Goal: Task Accomplishment & Management: Use online tool/utility

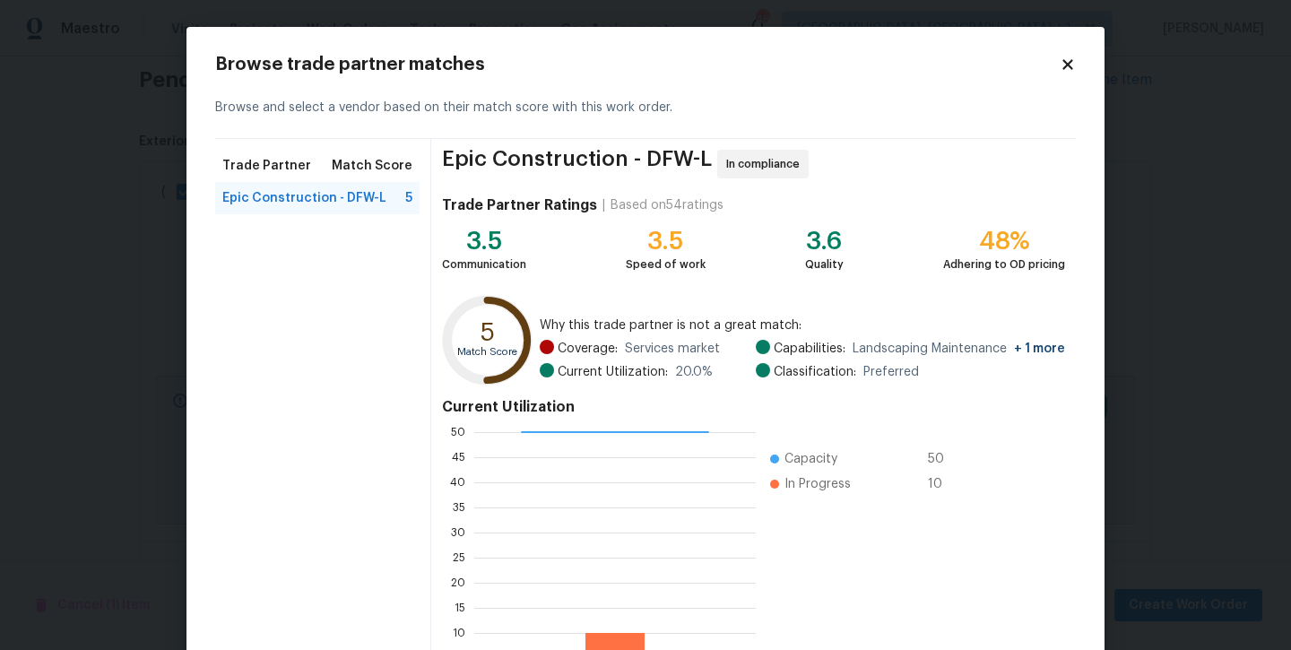
click at [1062, 67] on icon at bounding box center [1068, 64] width 16 height 16
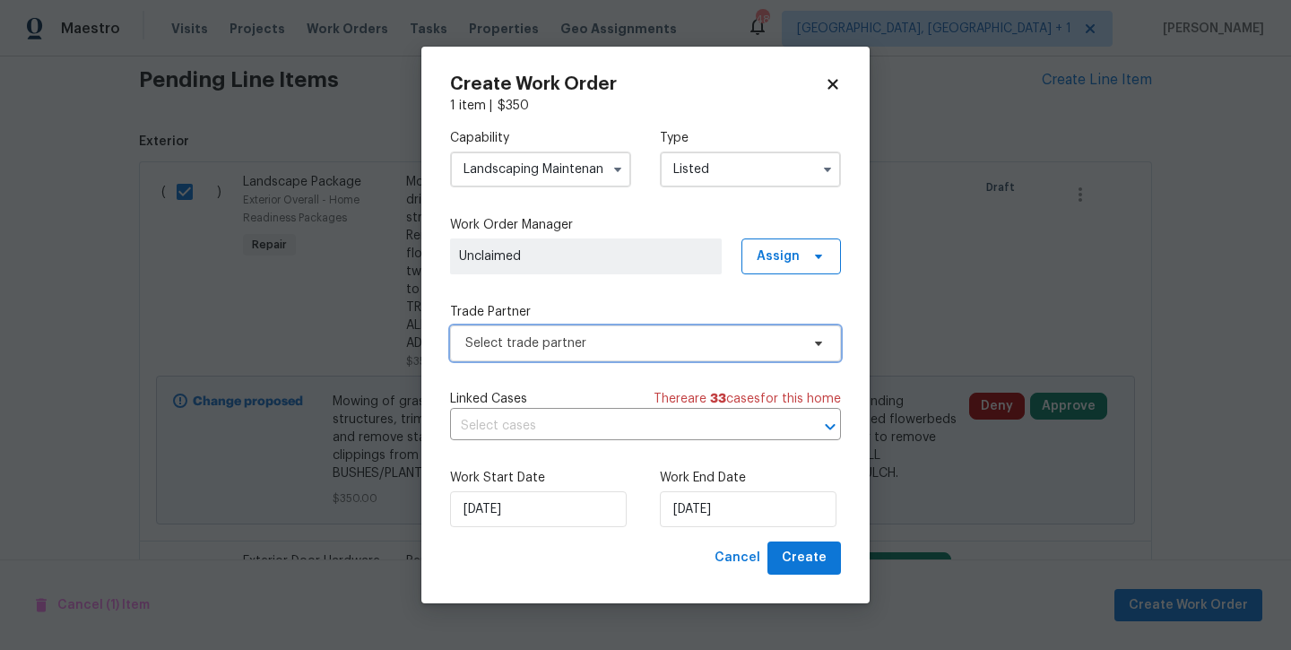
click at [688, 346] on span "Select trade partner" at bounding box center [632, 343] width 334 height 18
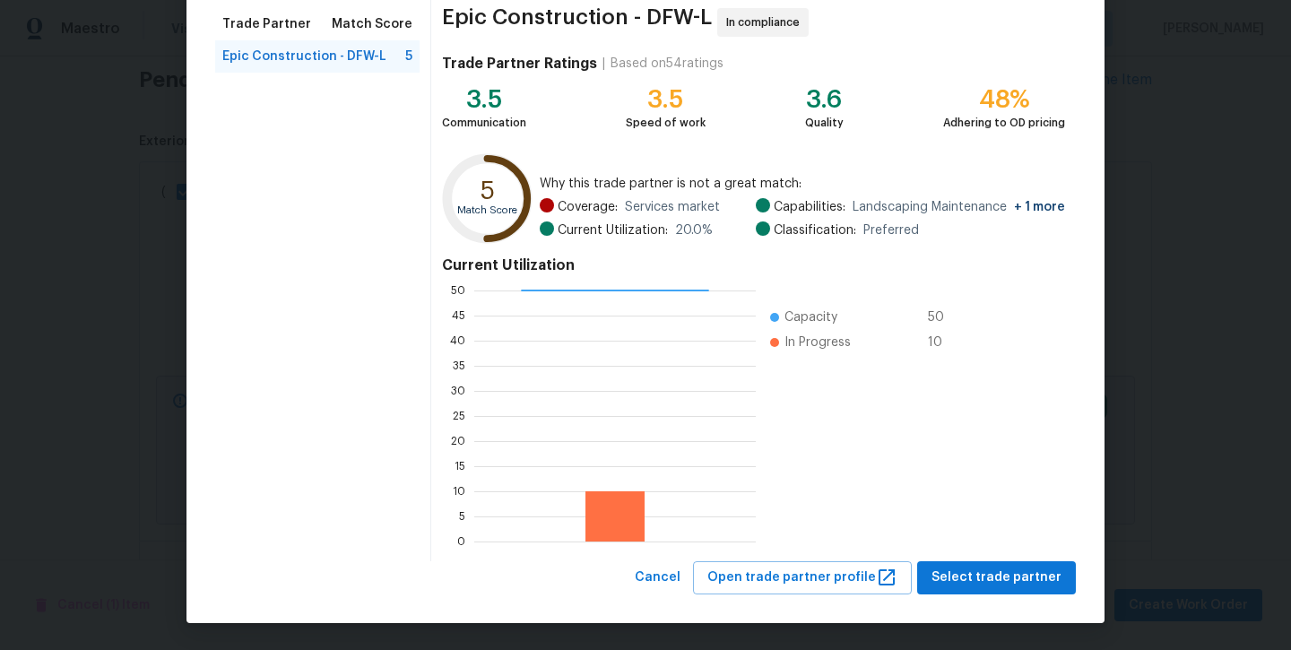
scroll to position [141, 0]
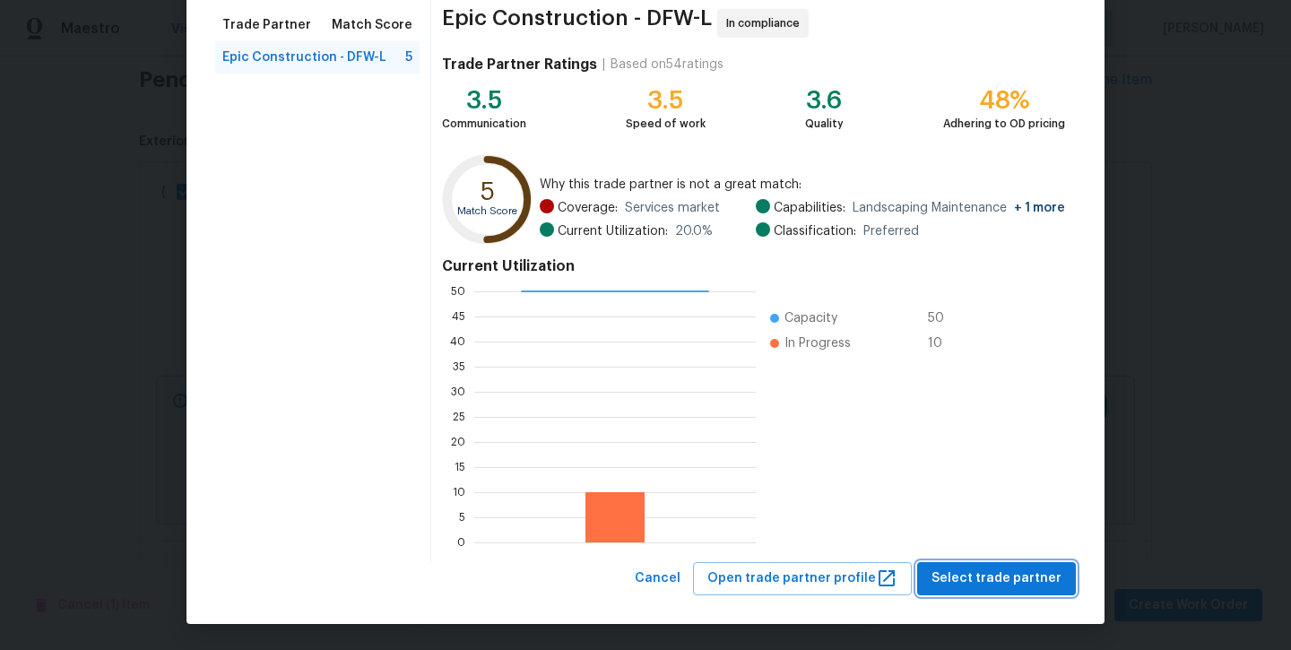
click at [1000, 564] on button "Select trade partner" at bounding box center [996, 578] width 159 height 33
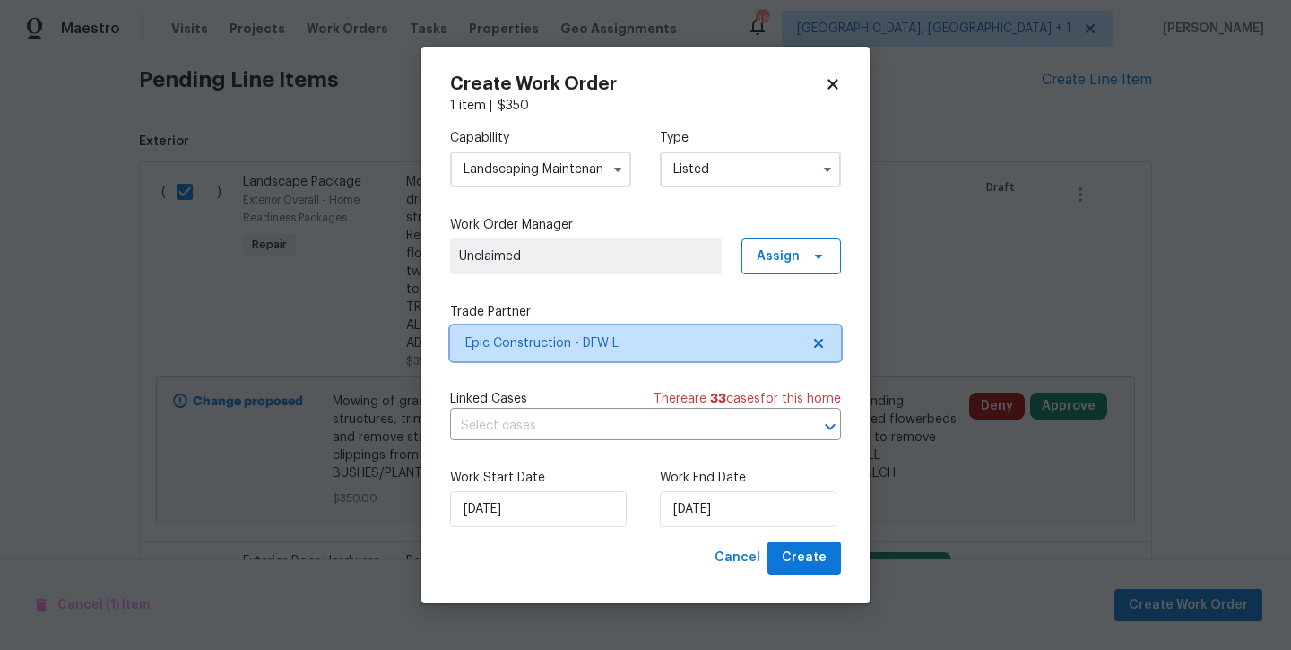
scroll to position [0, 0]
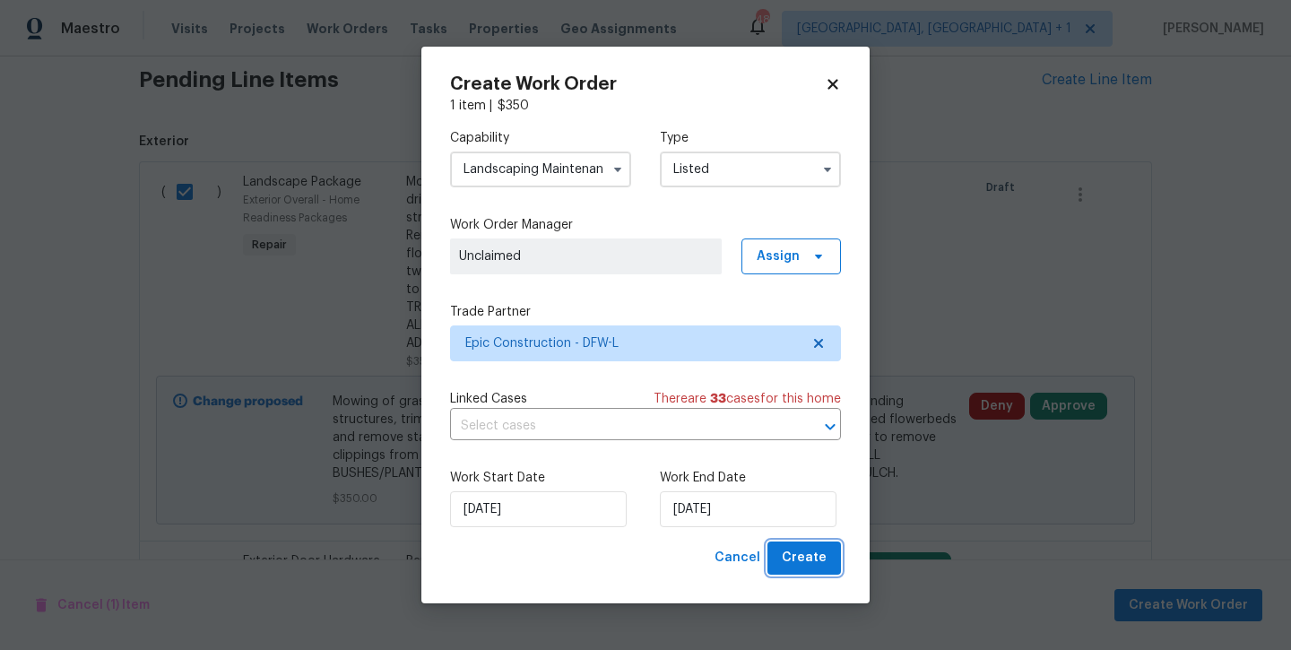
click at [814, 567] on span "Create" at bounding box center [804, 558] width 45 height 22
checkbox input "false"
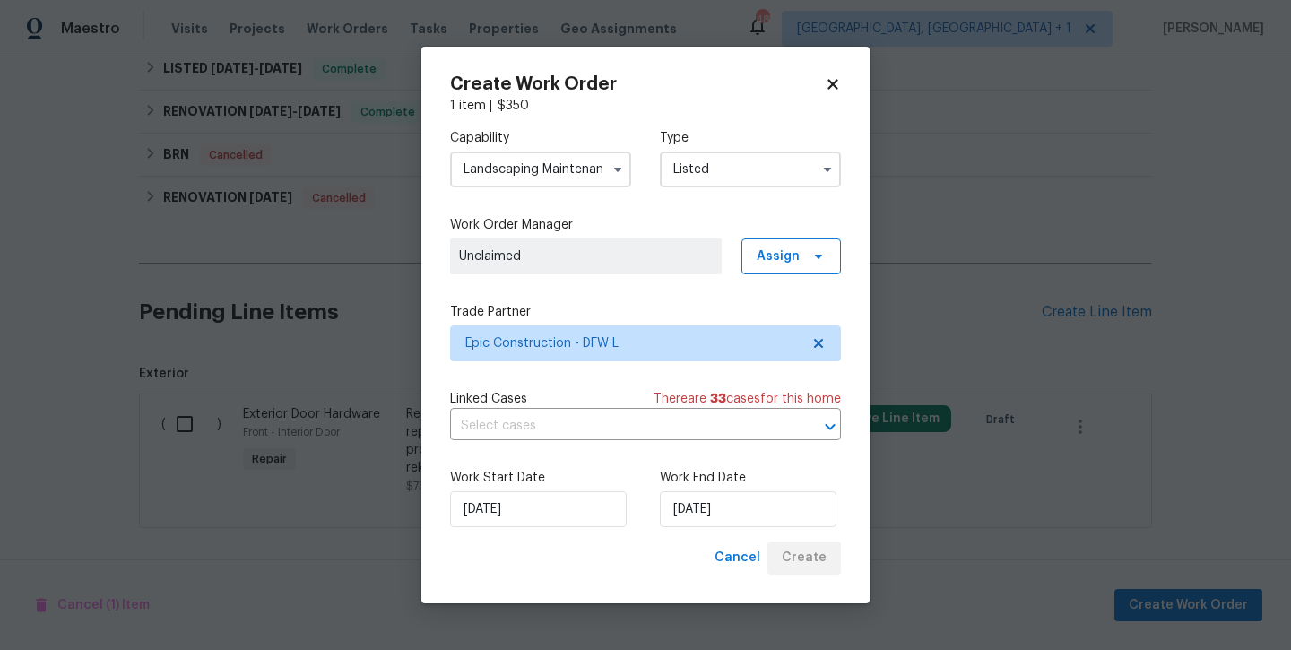
scroll to position [654, 0]
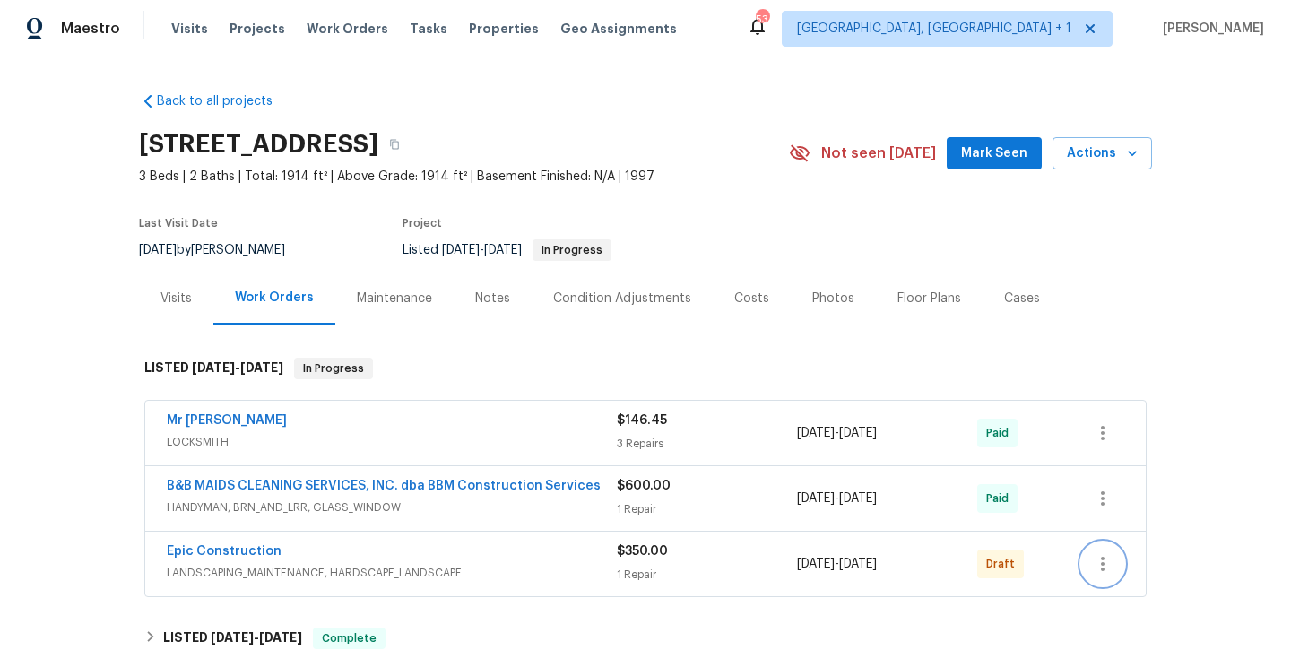
click at [1119, 562] on button "button" at bounding box center [1102, 563] width 43 height 43
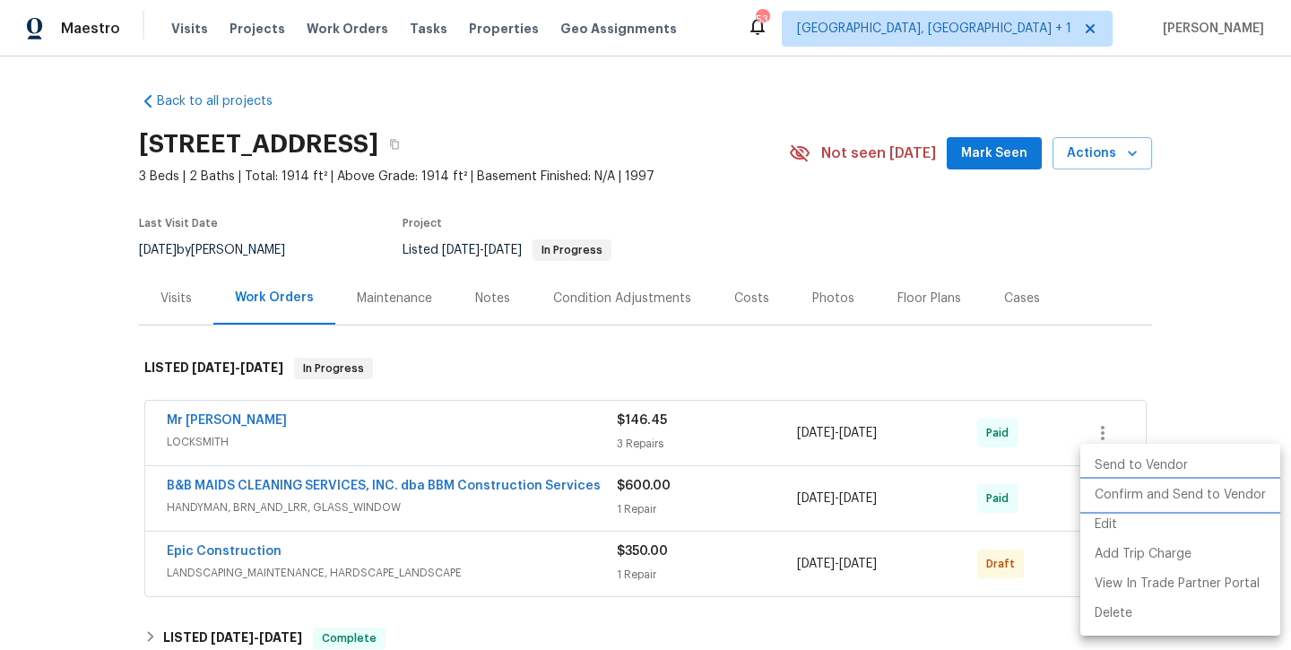
click at [1121, 489] on li "Confirm and Send to Vendor" at bounding box center [1180, 495] width 200 height 30
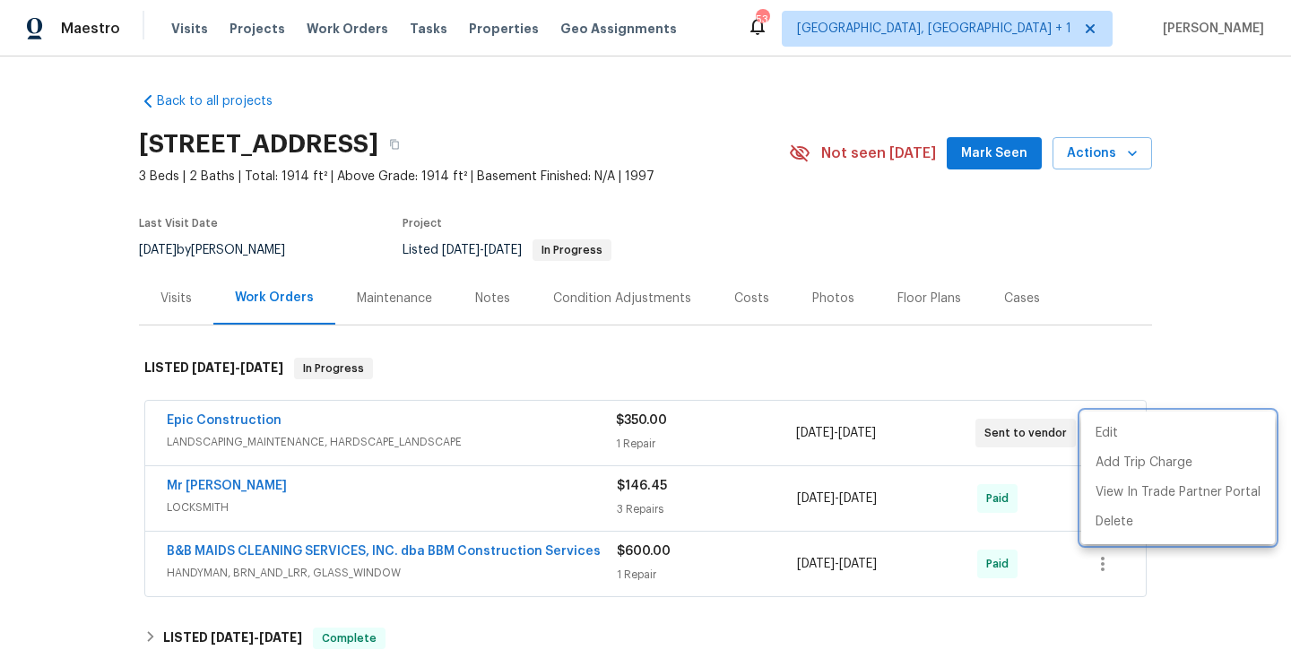
click at [489, 296] on div at bounding box center [645, 325] width 1291 height 650
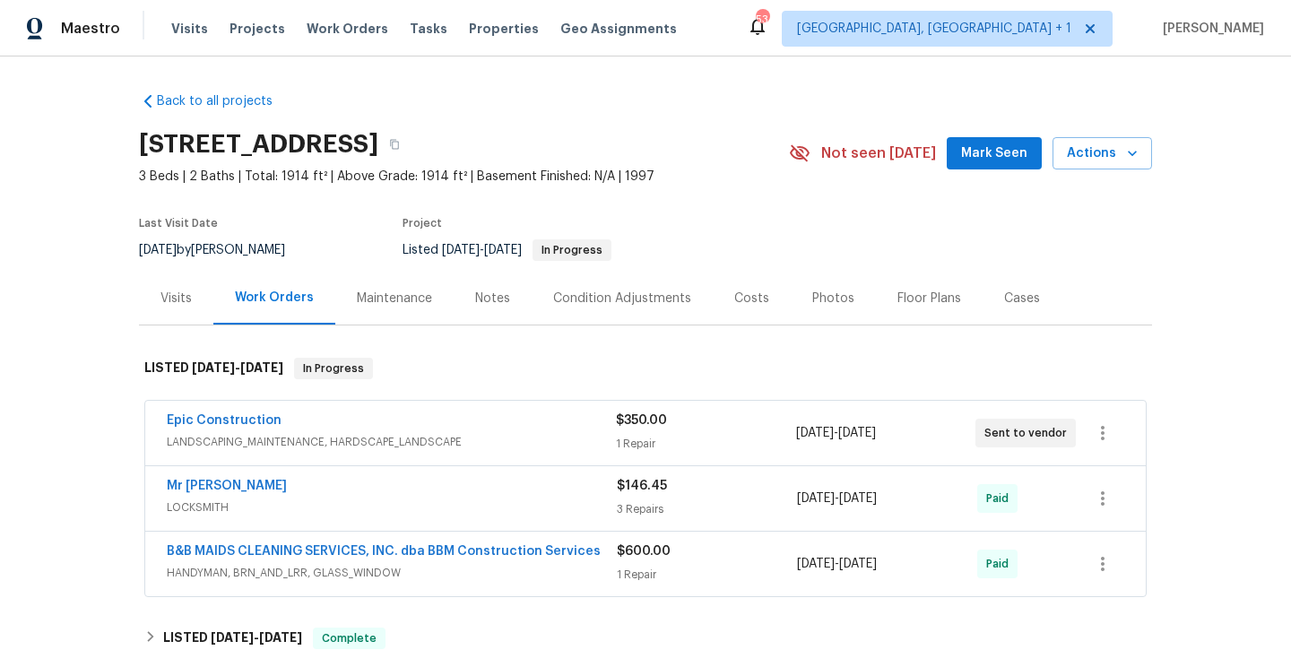
click at [489, 296] on div "Notes" at bounding box center [492, 299] width 35 height 18
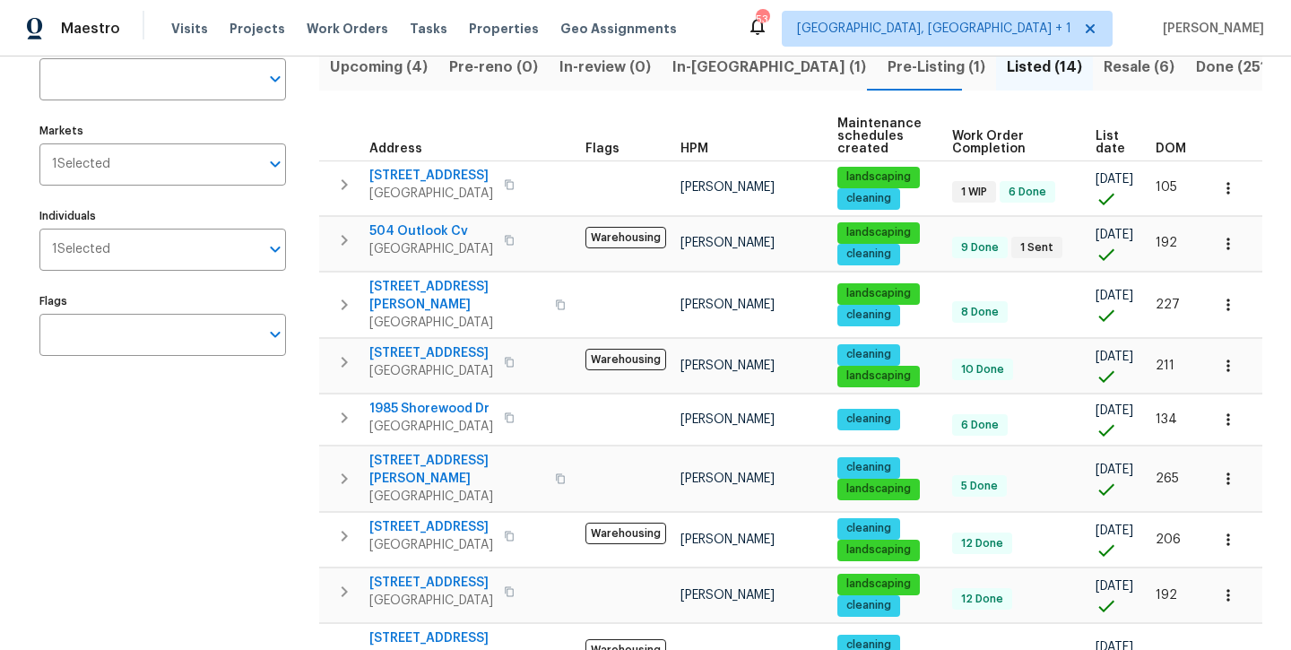
scroll to position [136, 0]
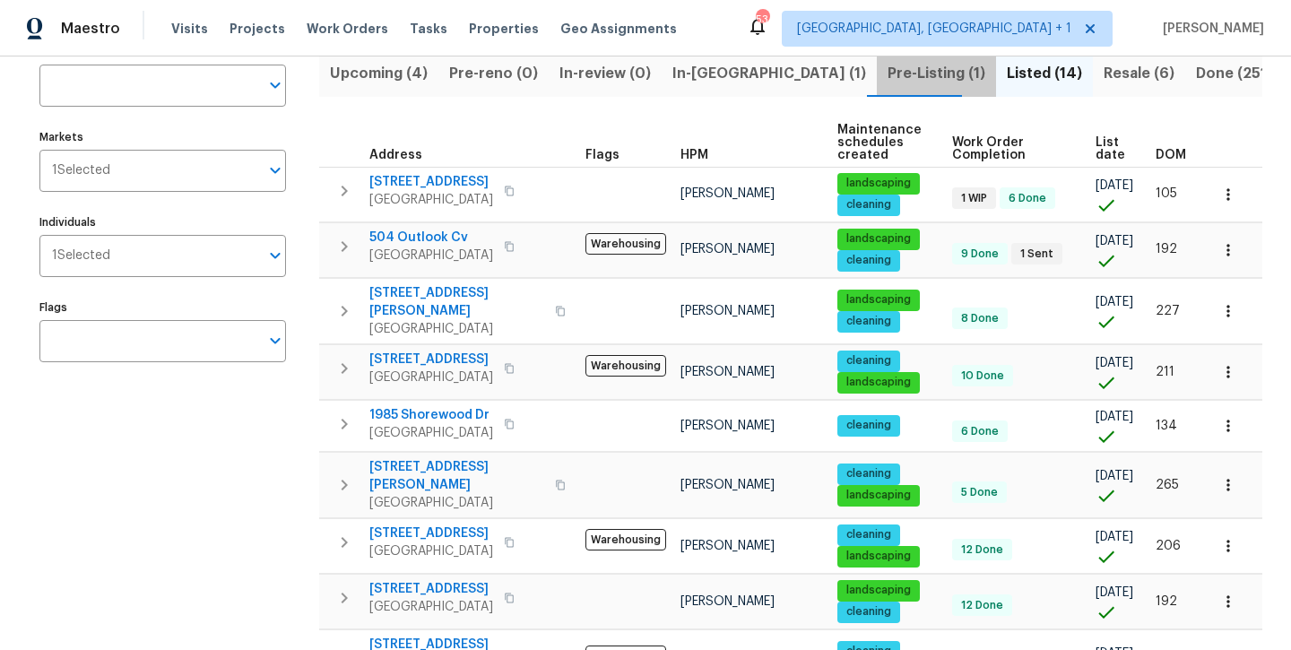
click at [877, 86] on button "Pre-Listing (1)" at bounding box center [936, 73] width 119 height 47
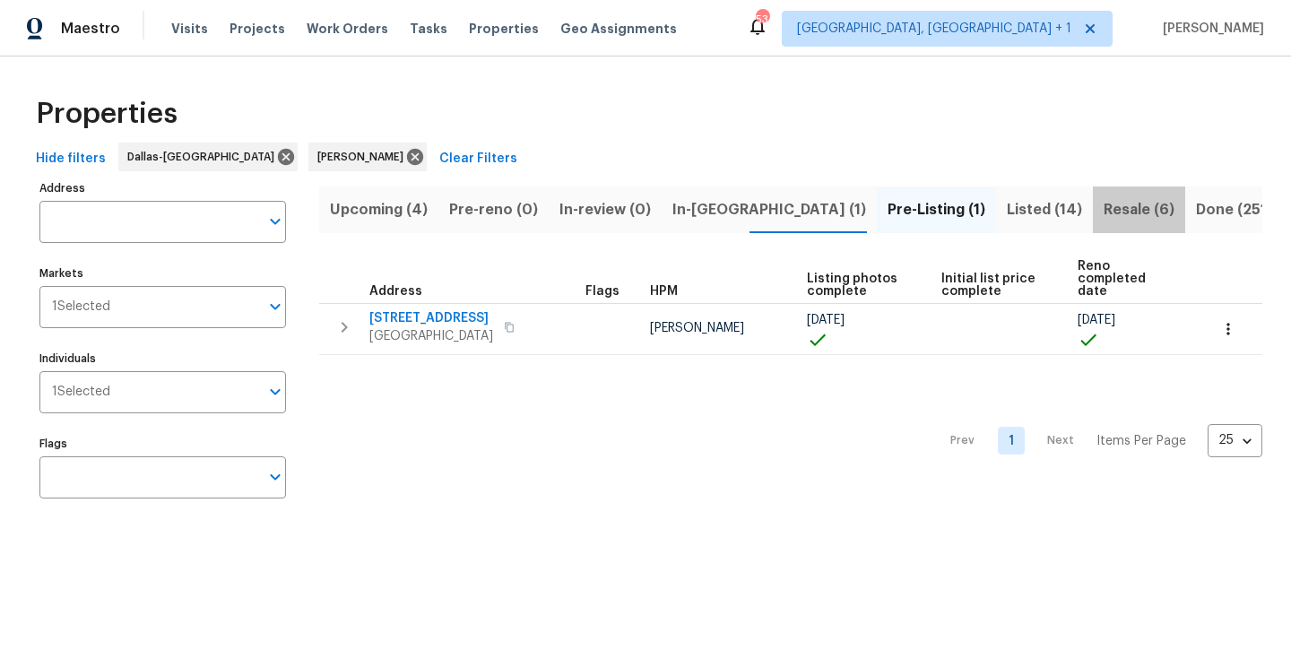
click at [1093, 230] on button "Resale (6)" at bounding box center [1139, 209] width 92 height 47
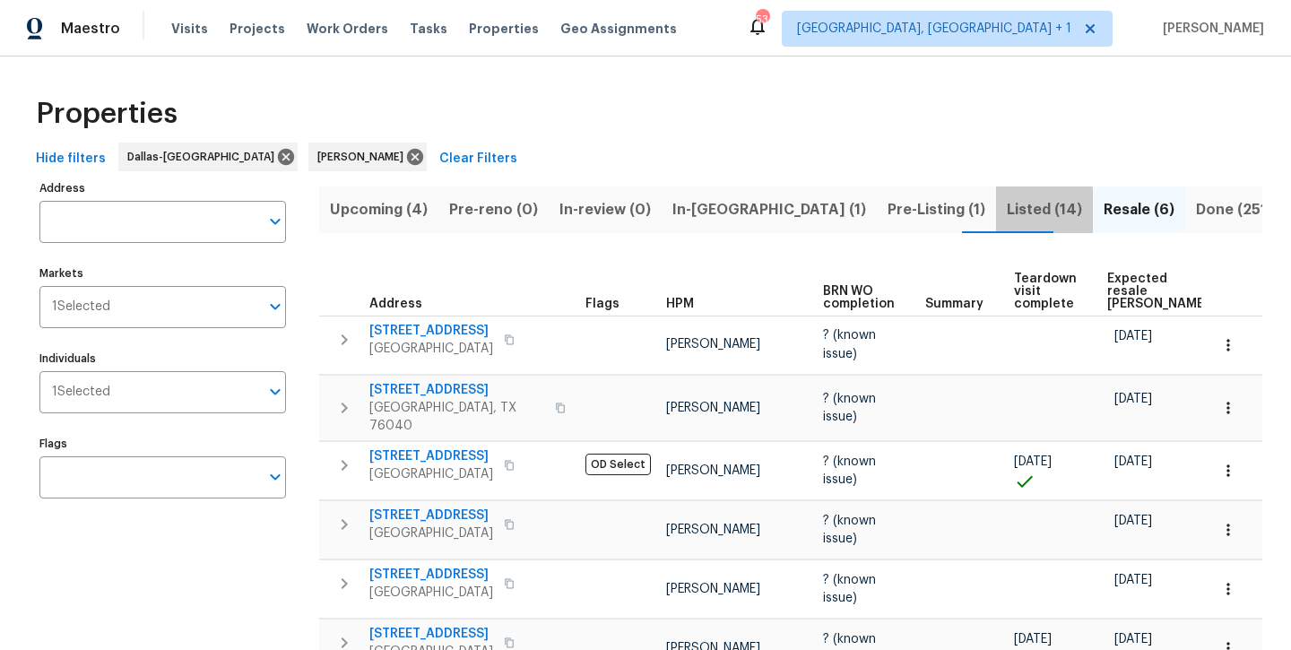
click at [1007, 217] on span "Listed (14)" at bounding box center [1044, 209] width 75 height 25
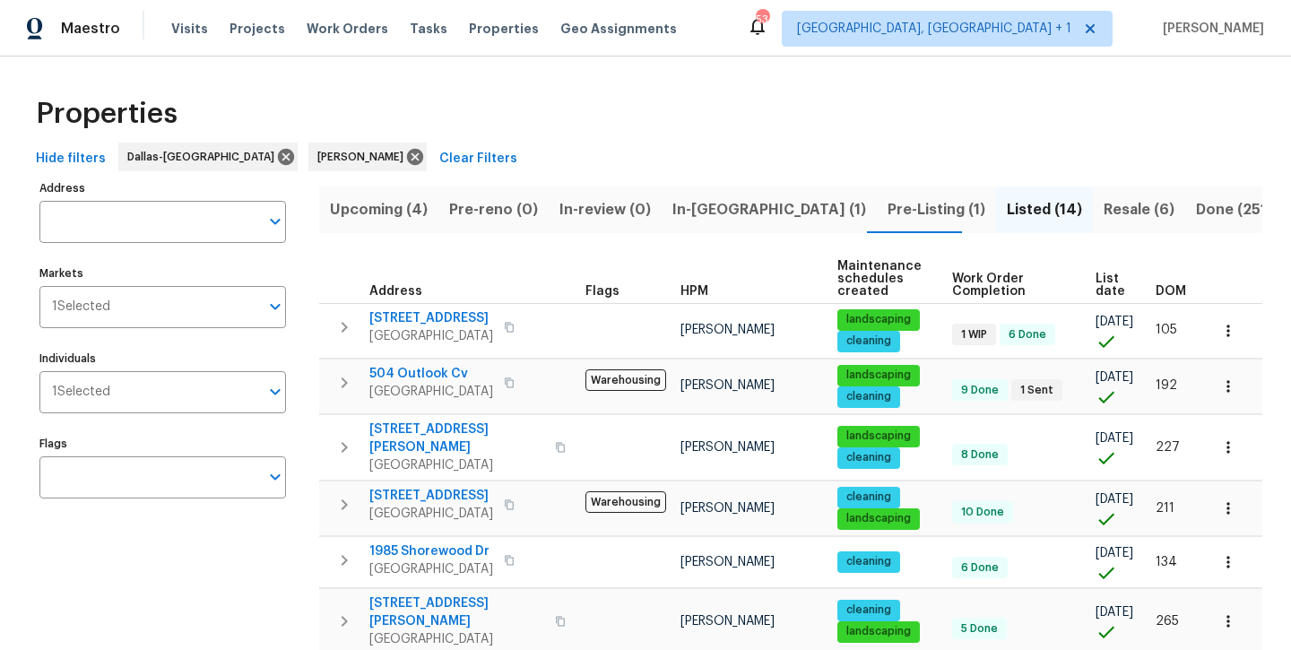
click at [360, 206] on span "Upcoming (4)" at bounding box center [379, 209] width 98 height 25
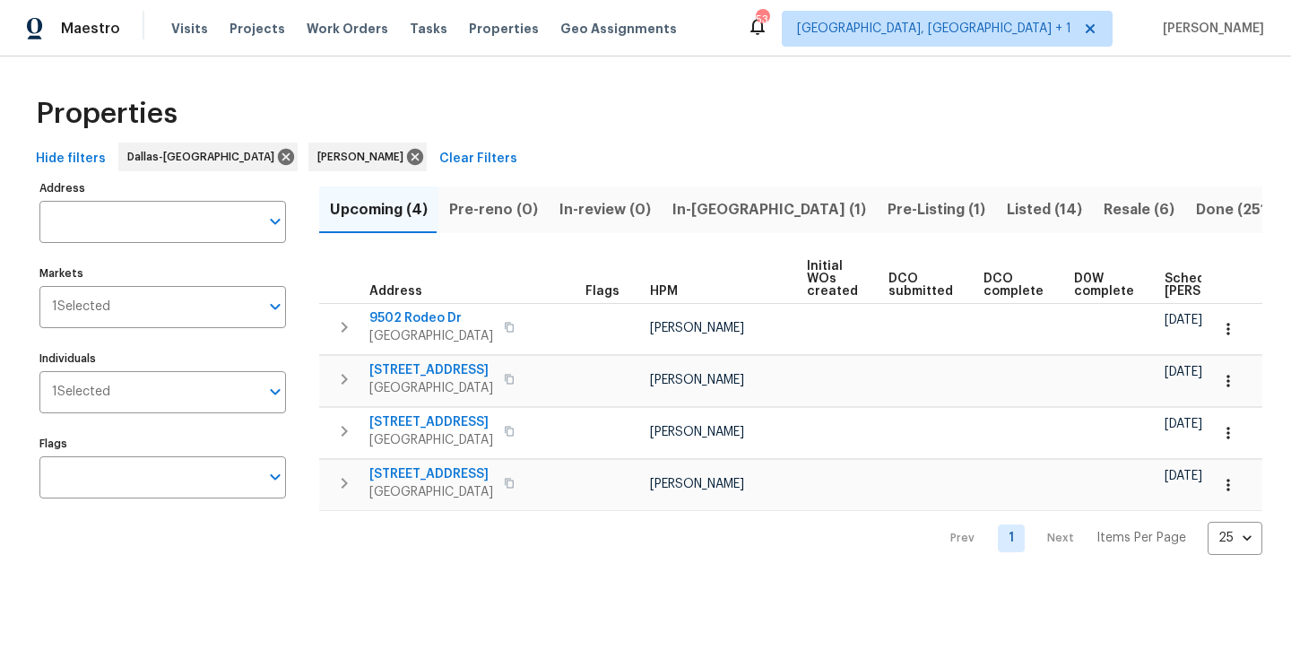
click at [1007, 219] on span "Listed (14)" at bounding box center [1044, 209] width 75 height 25
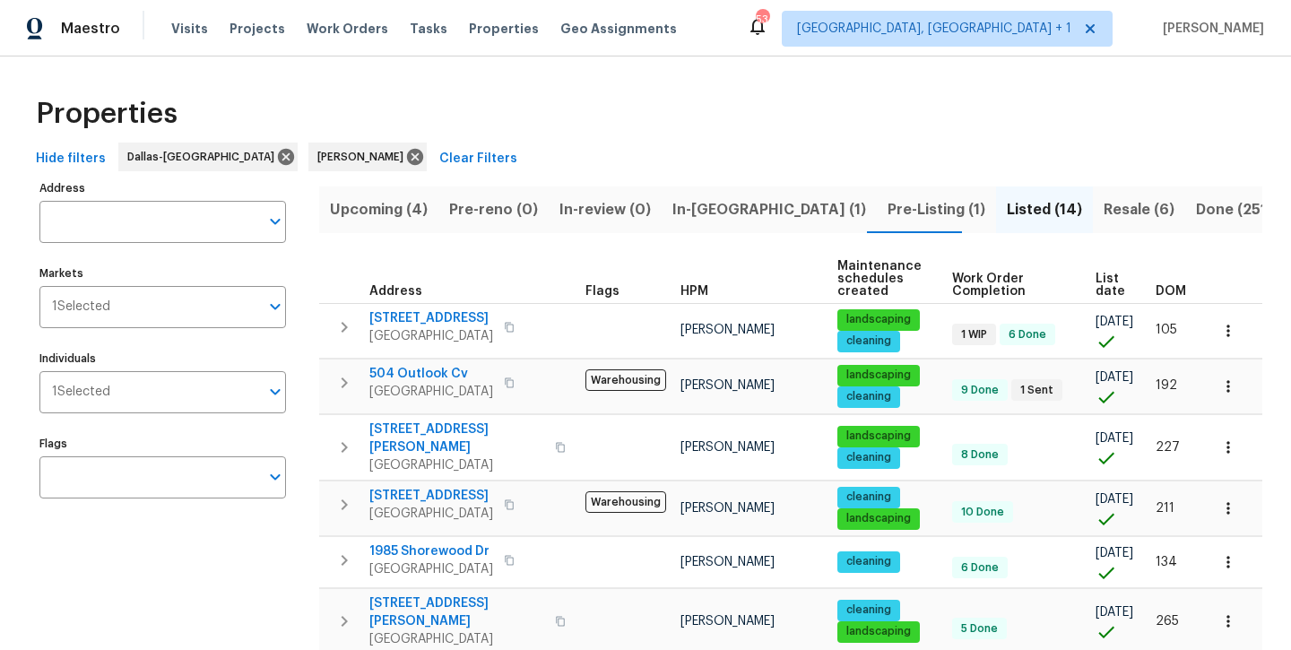
click at [1093, 207] on button "Resale (6)" at bounding box center [1139, 209] width 92 height 47
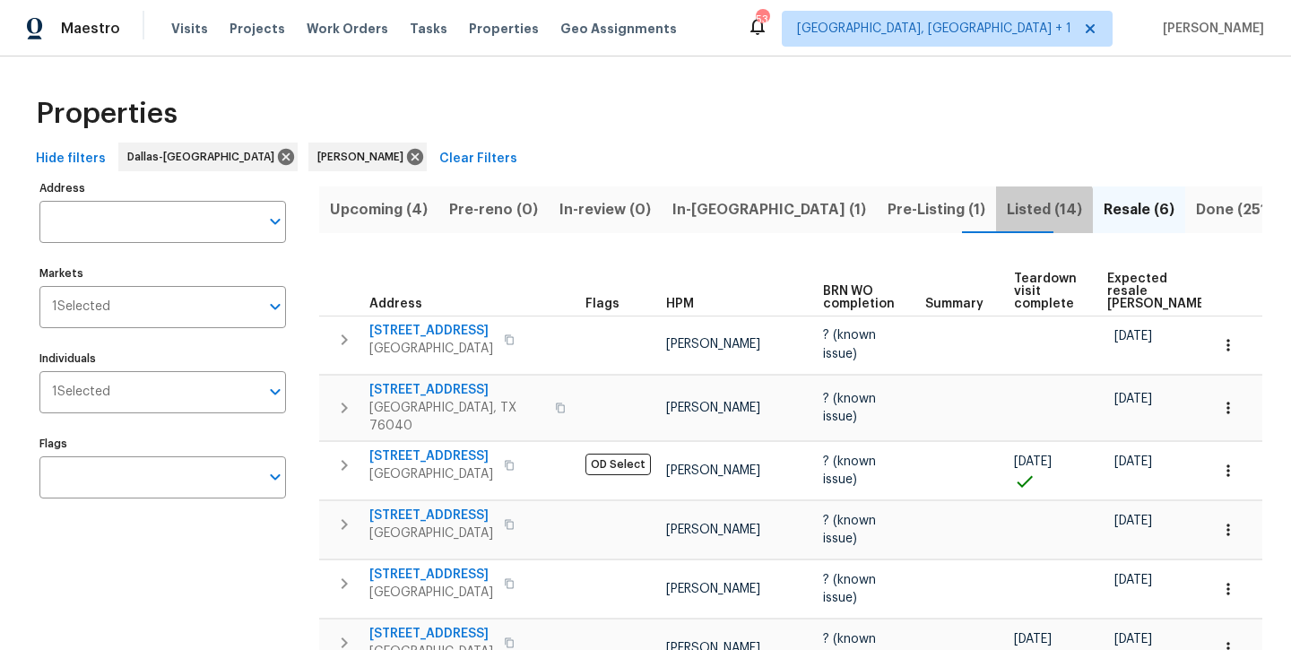
click at [1007, 221] on span "Listed (14)" at bounding box center [1044, 209] width 75 height 25
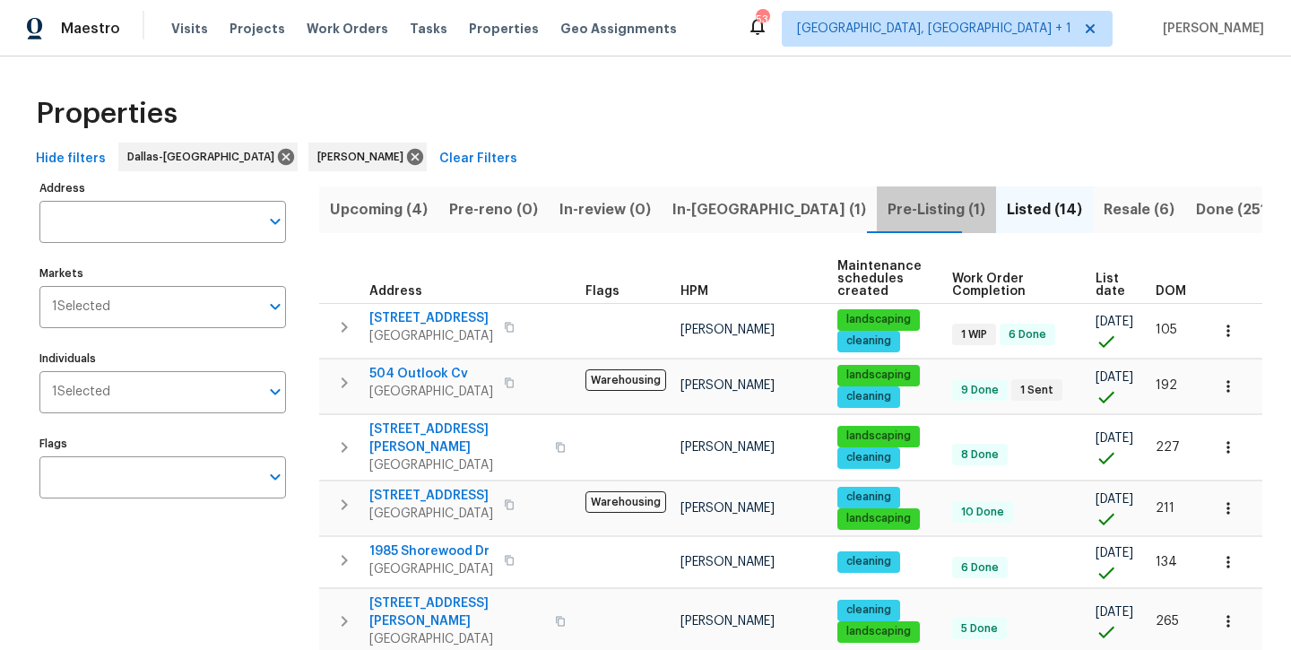
click at [887, 214] on span "Pre-Listing (1)" at bounding box center [936, 209] width 98 height 25
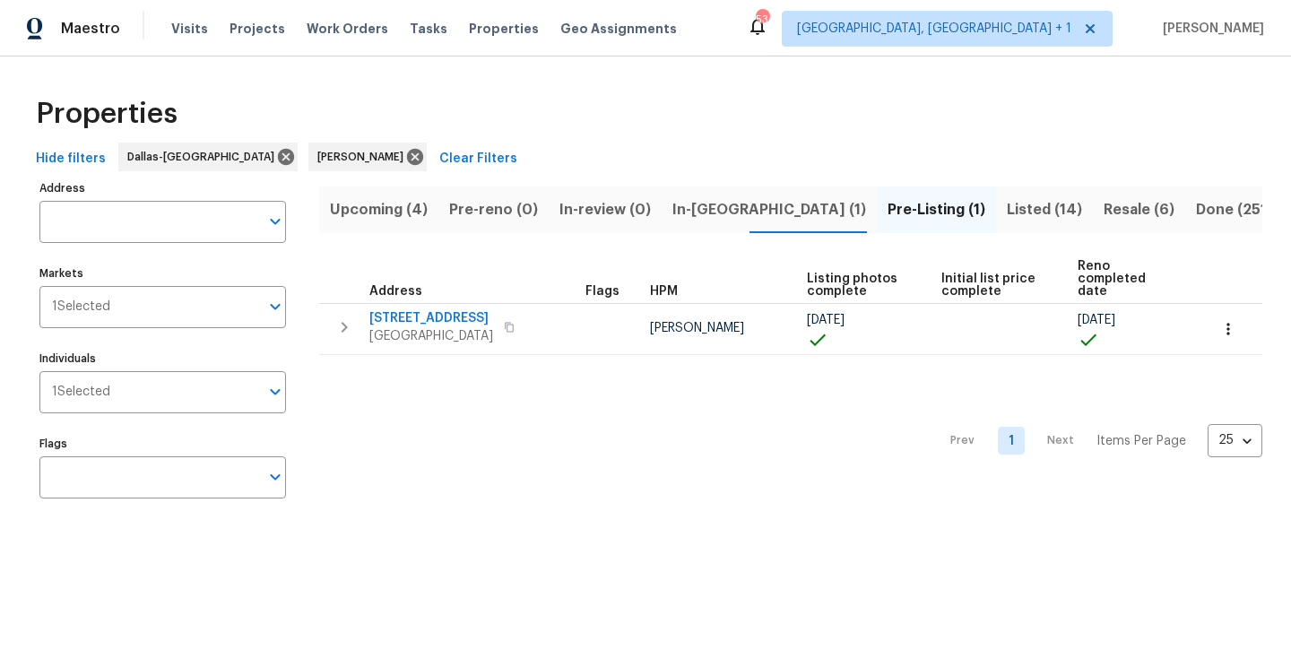
click at [388, 215] on span "Upcoming (4)" at bounding box center [379, 209] width 98 height 25
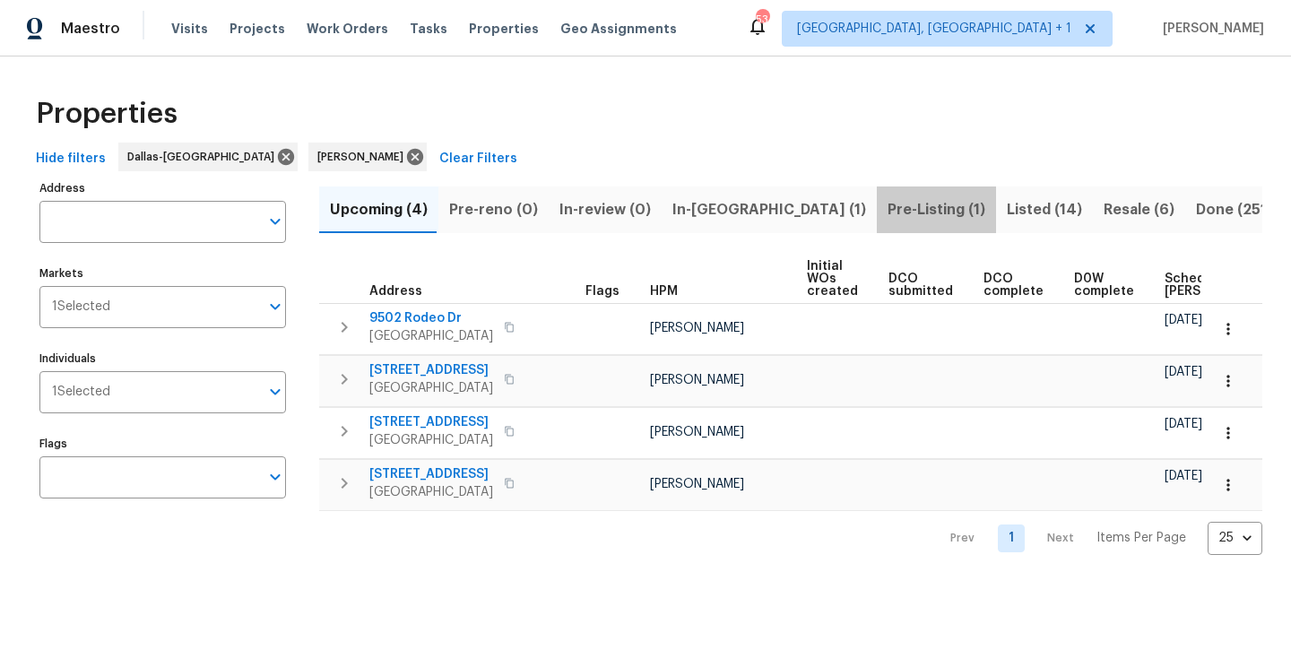
click at [887, 216] on span "Pre-Listing (1)" at bounding box center [936, 209] width 98 height 25
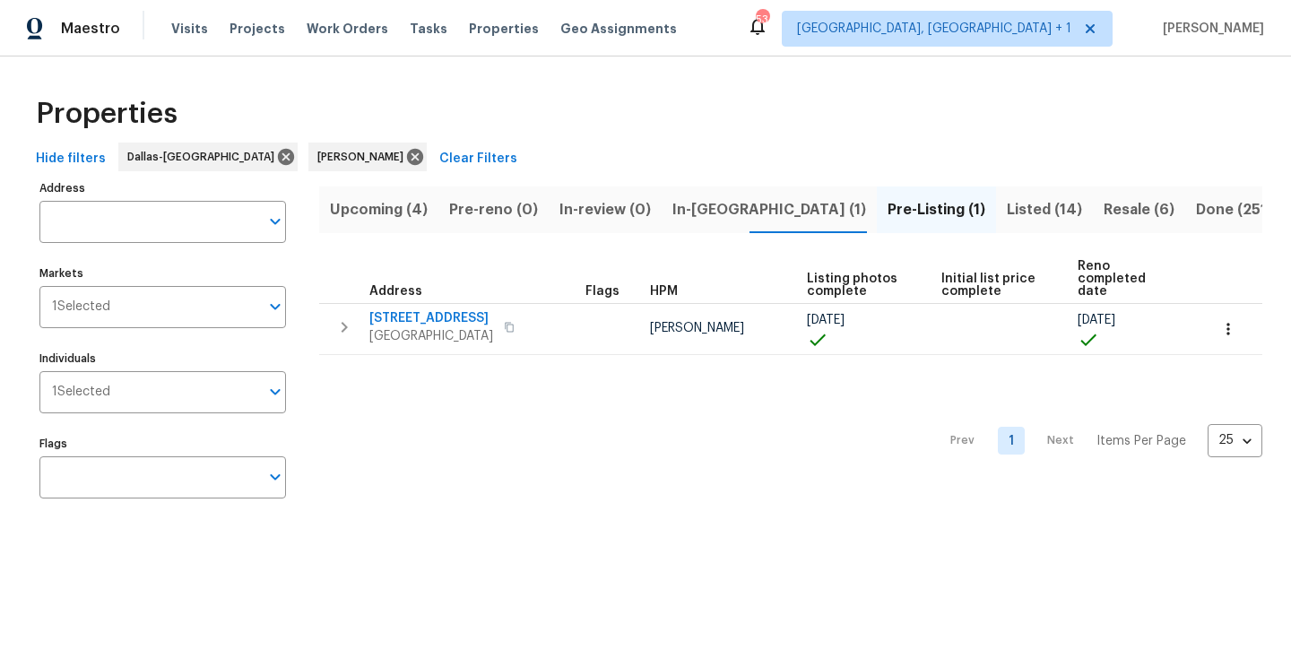
click at [1007, 217] on span "Listed (14)" at bounding box center [1044, 209] width 75 height 25
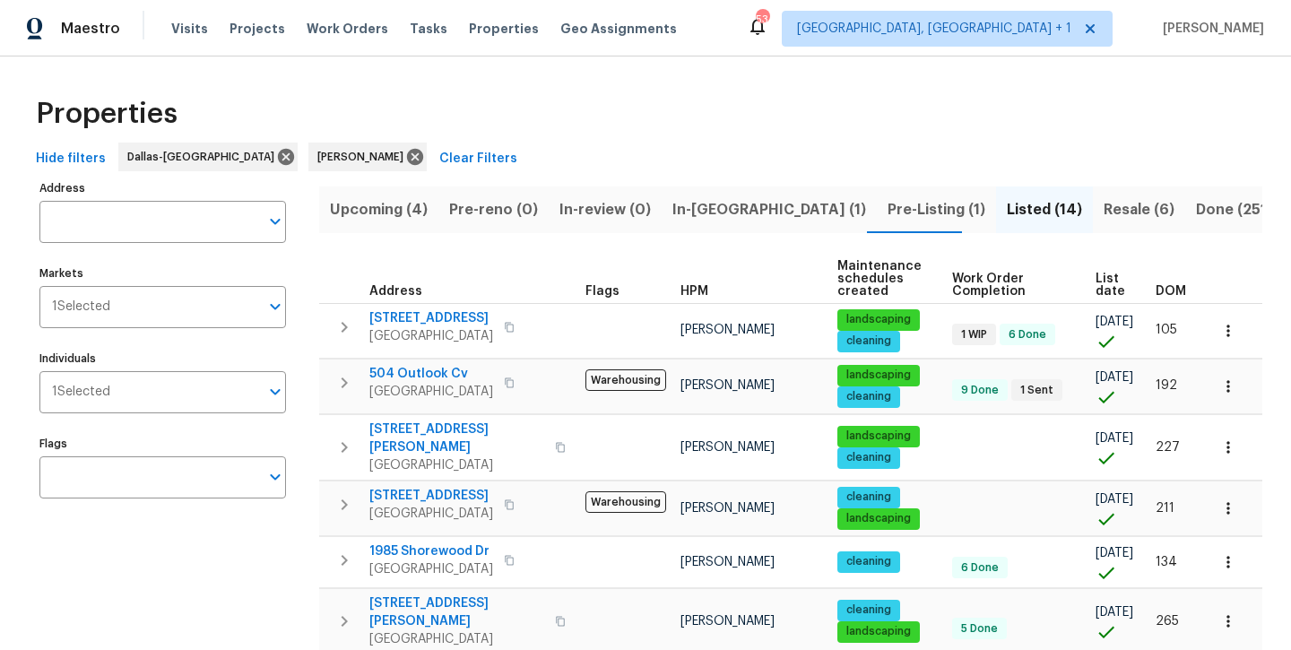
click at [1103, 213] on span "Resale (6)" at bounding box center [1138, 209] width 71 height 25
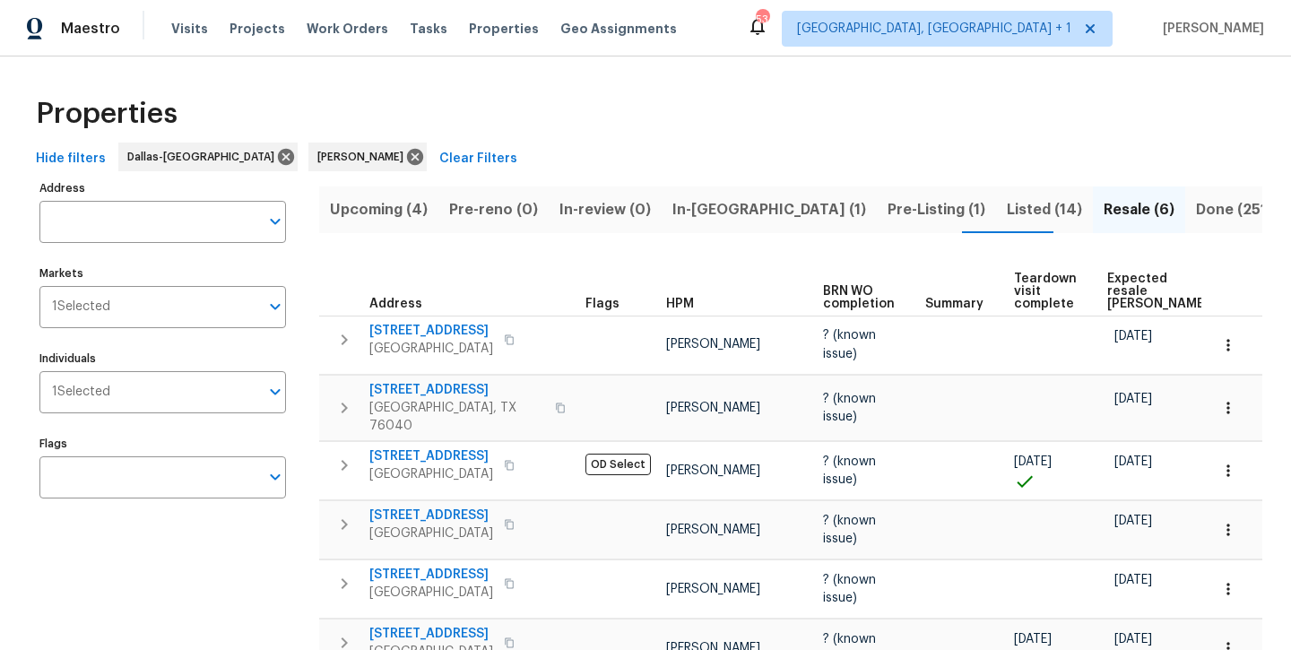
click at [367, 219] on span "Upcoming (4)" at bounding box center [379, 209] width 98 height 25
